Goal: Answer question/provide support

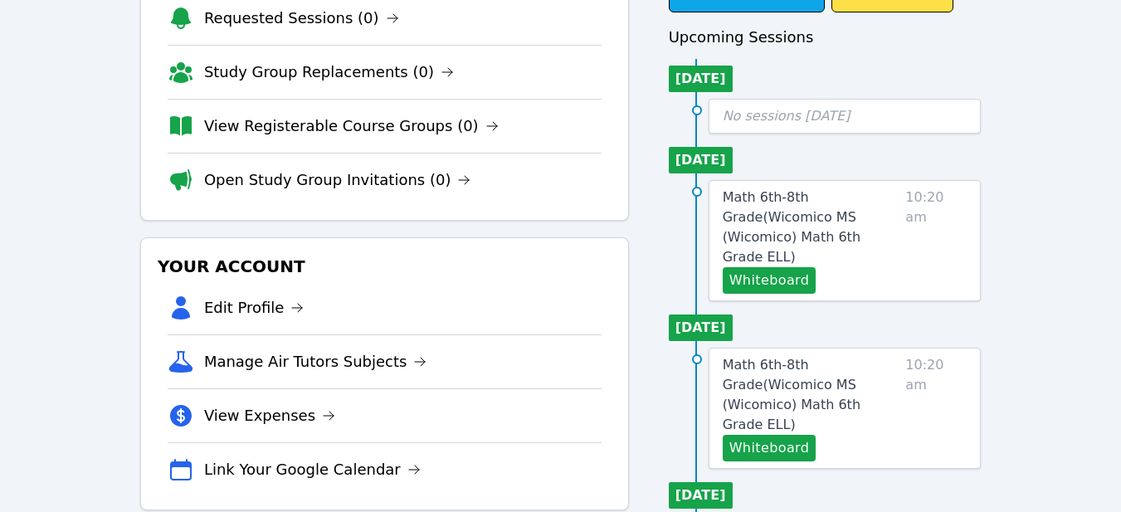
scroll to position [147, 0]
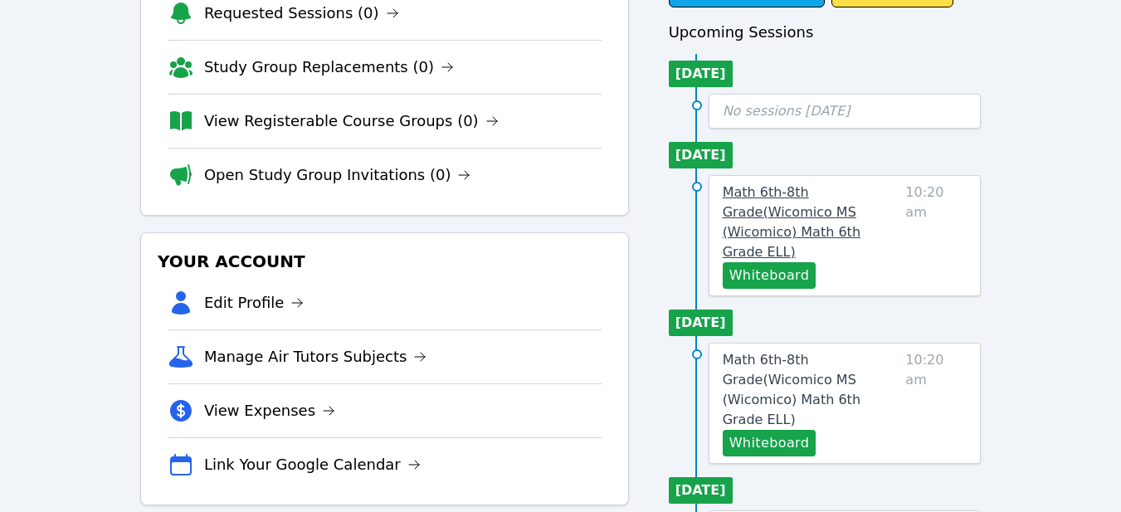
click at [774, 205] on span "Math 6th-8th Grade ( Wicomico MS (Wicomico) Math 6th Grade ELL )" at bounding box center [791, 221] width 138 height 75
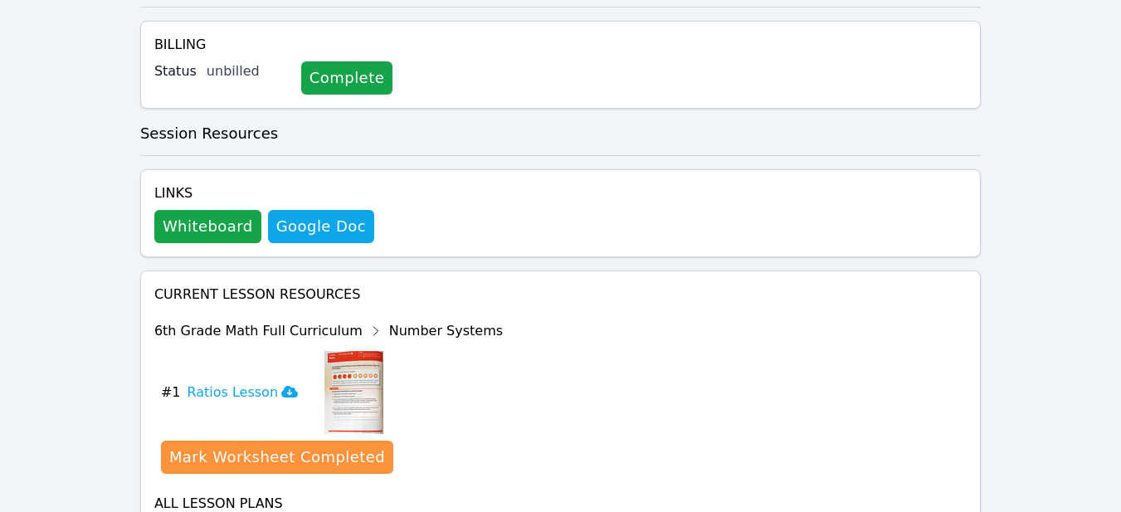
scroll to position [675, 0]
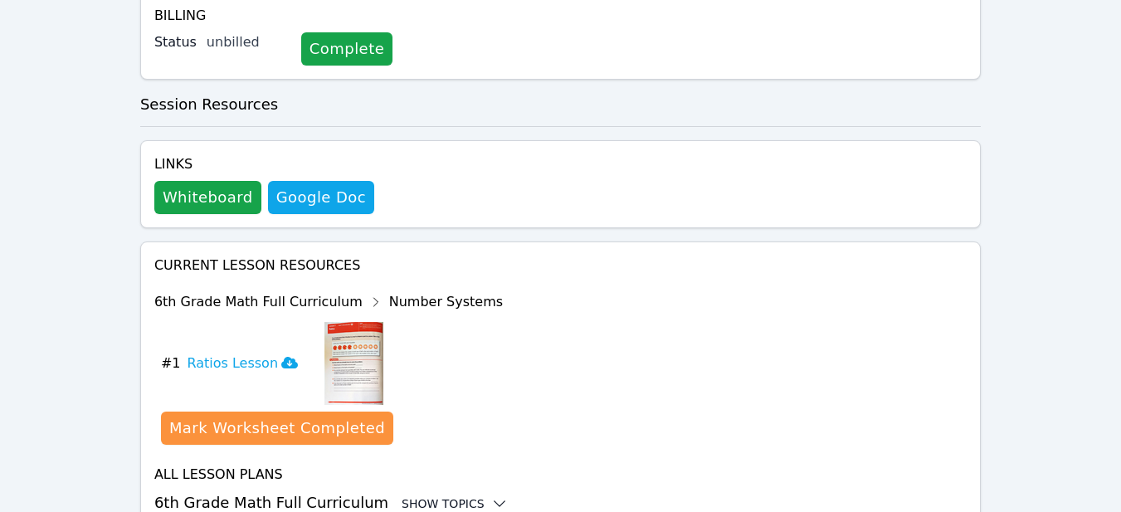
click at [491, 495] on icon at bounding box center [499, 503] width 17 height 17
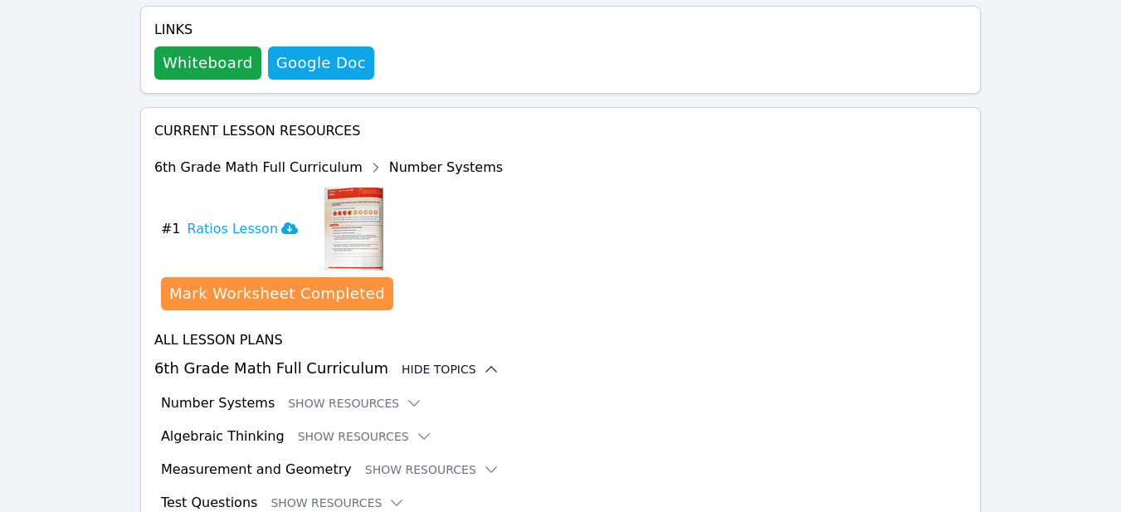
scroll to position [811, 0]
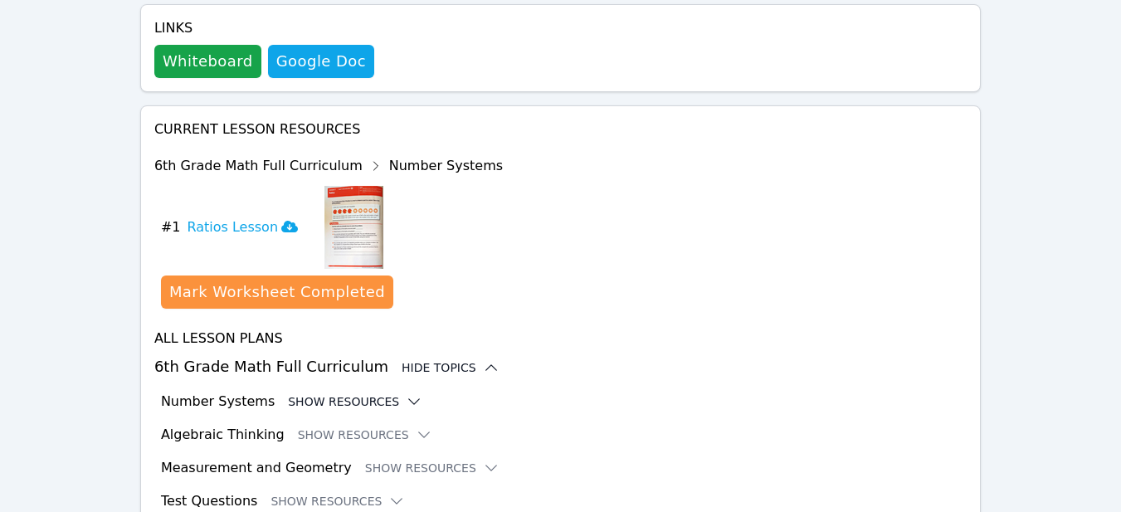
click at [377, 393] on button "Show Resources" at bounding box center [355, 401] width 134 height 17
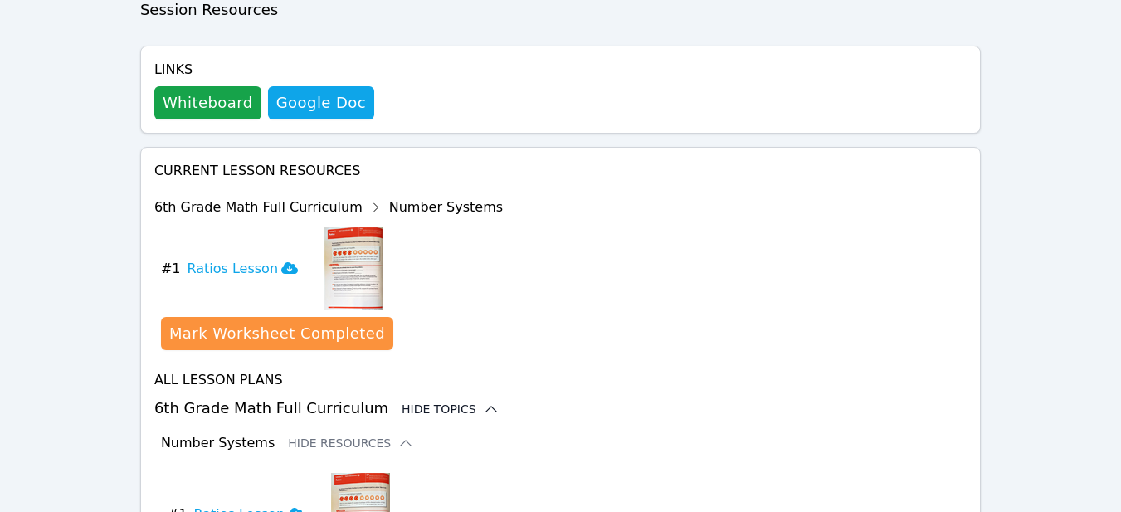
scroll to position [786, 0]
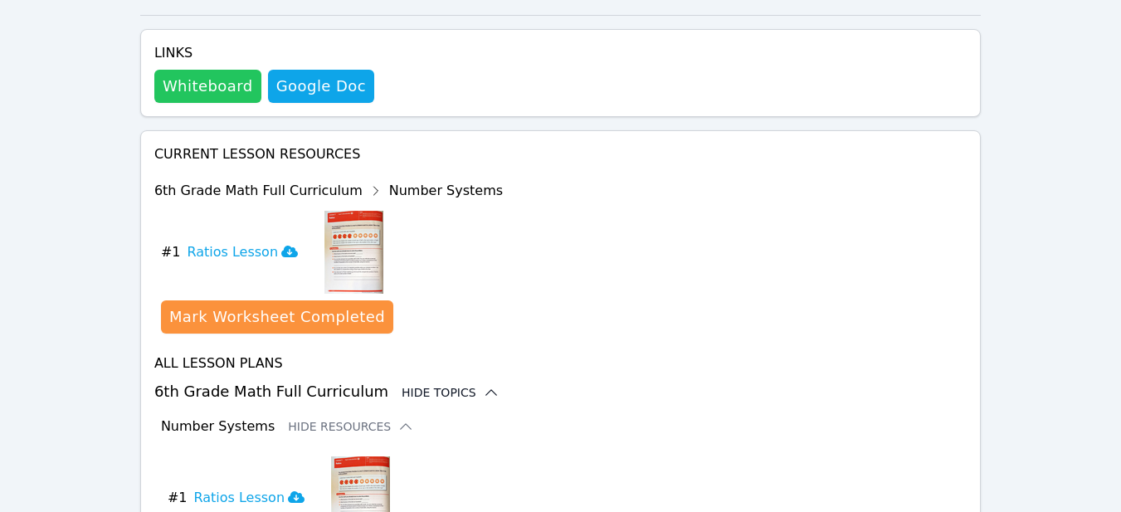
click at [218, 70] on button "Whiteboard" at bounding box center [207, 86] width 107 height 33
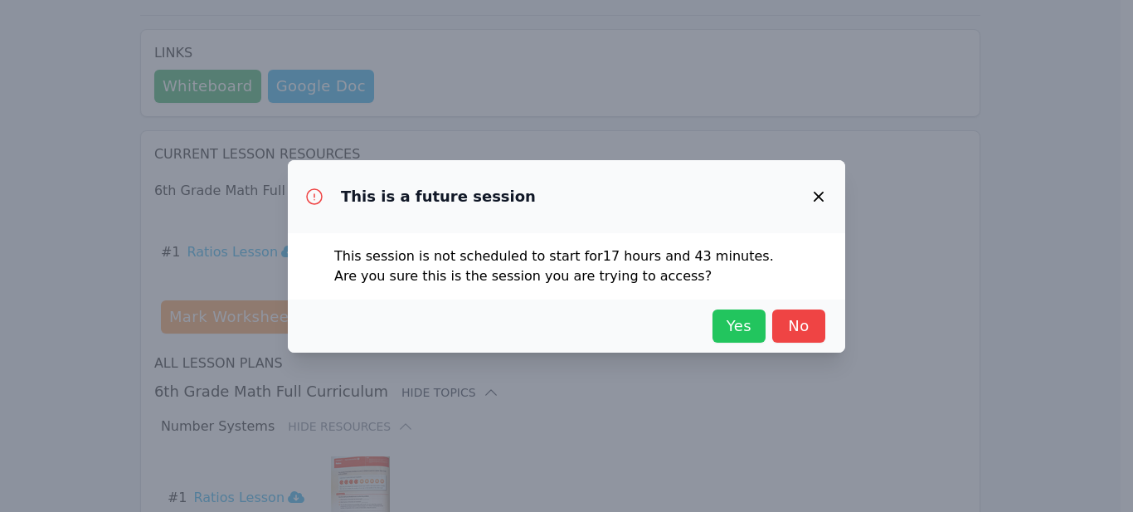
click at [730, 322] on span "Yes" at bounding box center [739, 325] width 36 height 23
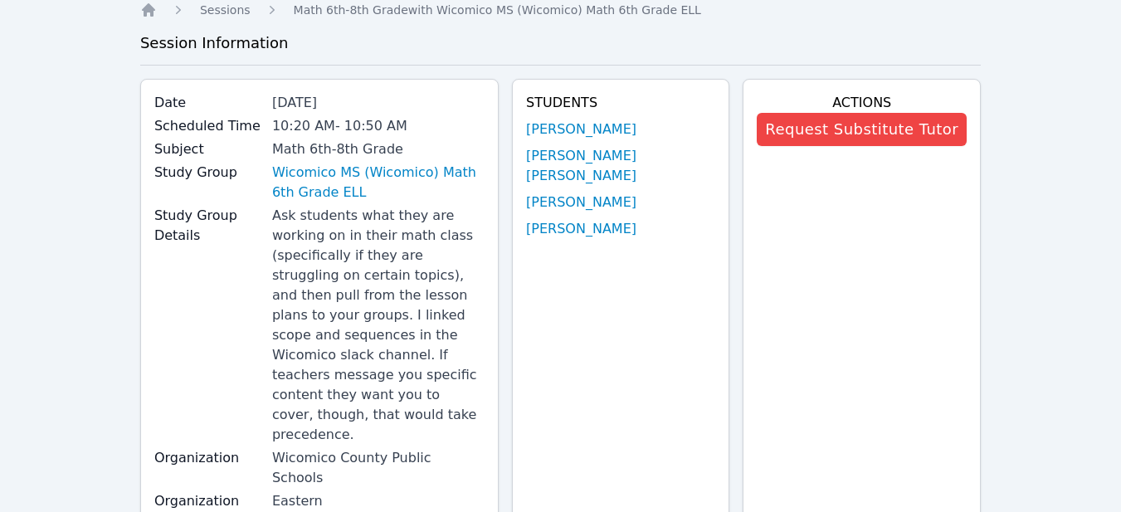
scroll to position [24, 0]
